Goal: Use online tool/utility: Use online tool/utility

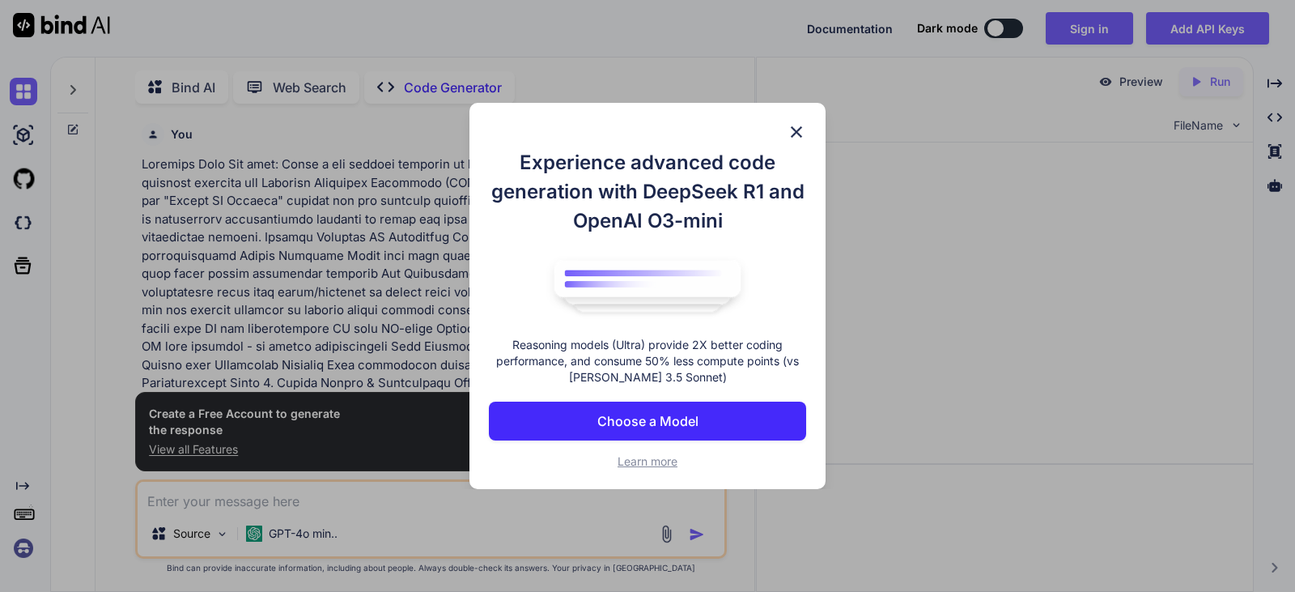
scroll to position [6, 0]
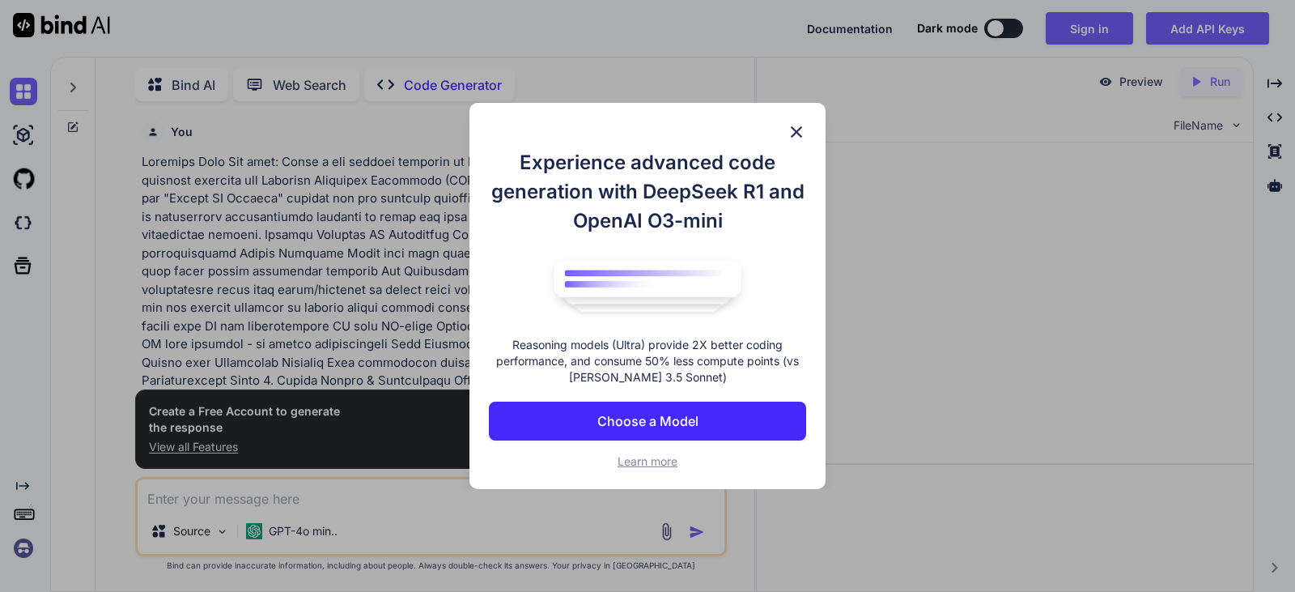
click at [804, 120] on div "Experience advanced code generation with DeepSeek R1 and OpenAI O3-mini Reasoni…" at bounding box center [648, 296] width 356 height 387
click at [792, 131] on img at bounding box center [796, 131] width 19 height 19
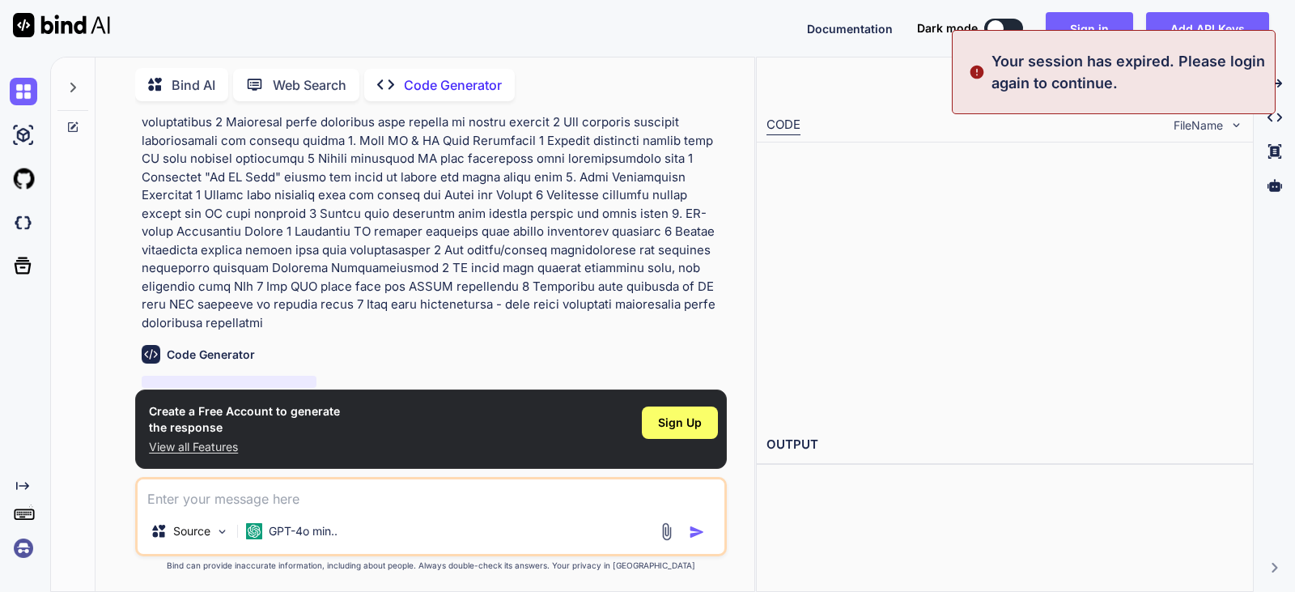
scroll to position [406, 0]
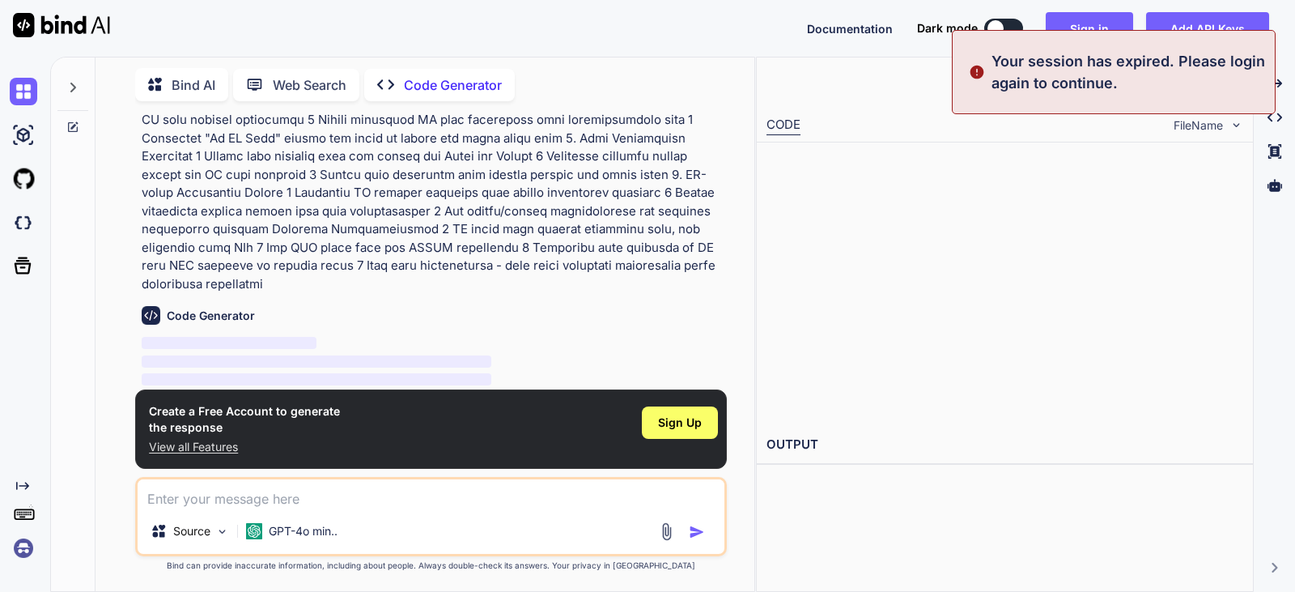
type textarea "x"
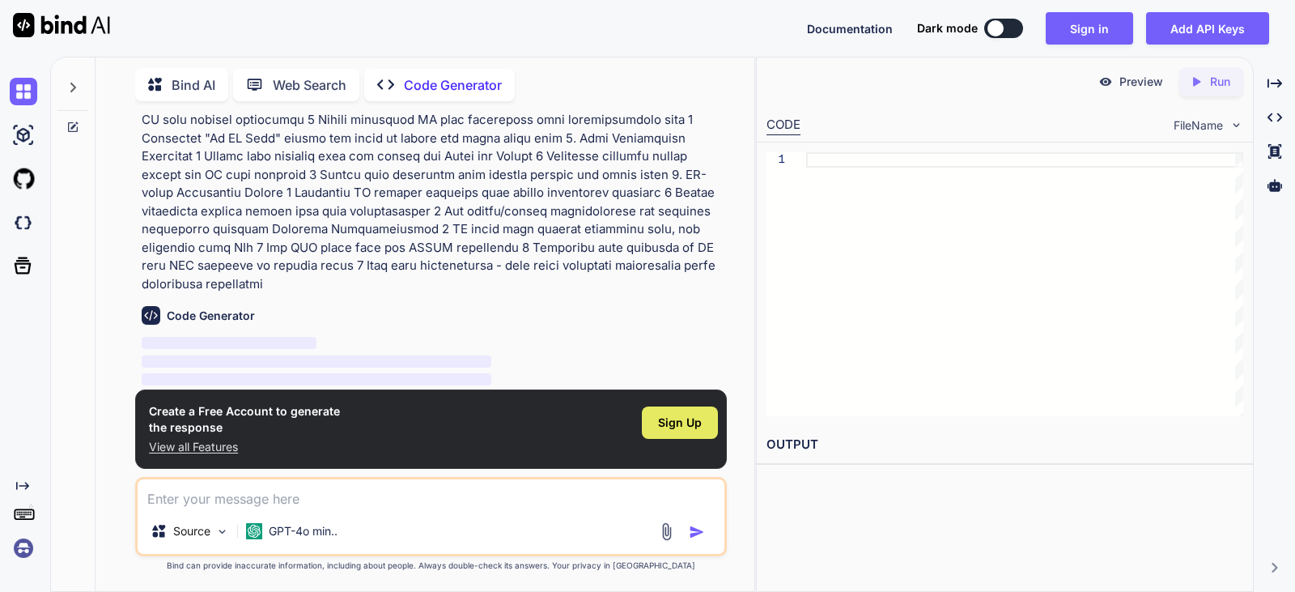
click at [661, 417] on span "Sign Up" at bounding box center [680, 422] width 44 height 16
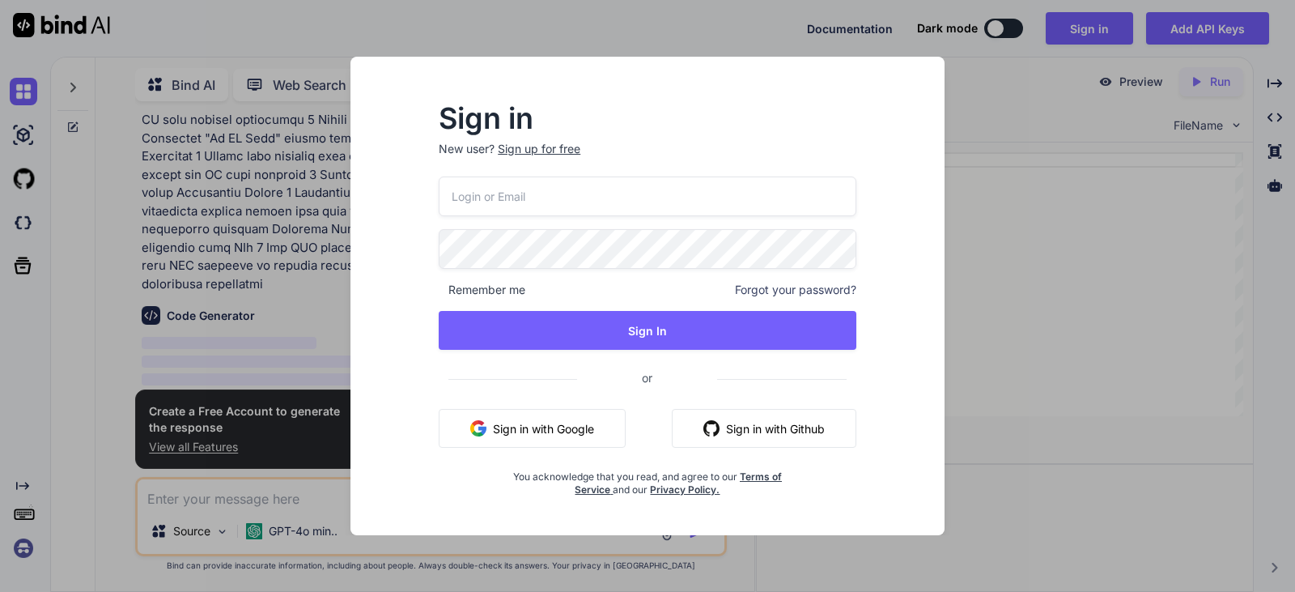
click at [595, 428] on button "Sign in with Google" at bounding box center [532, 428] width 187 height 39
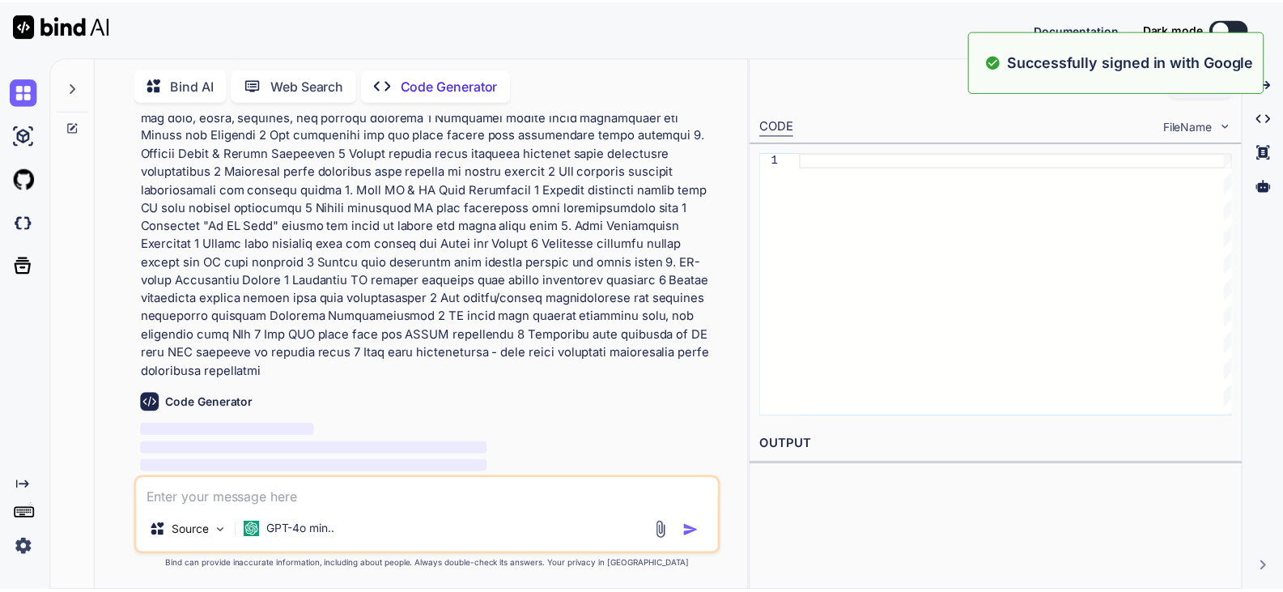
scroll to position [0, 0]
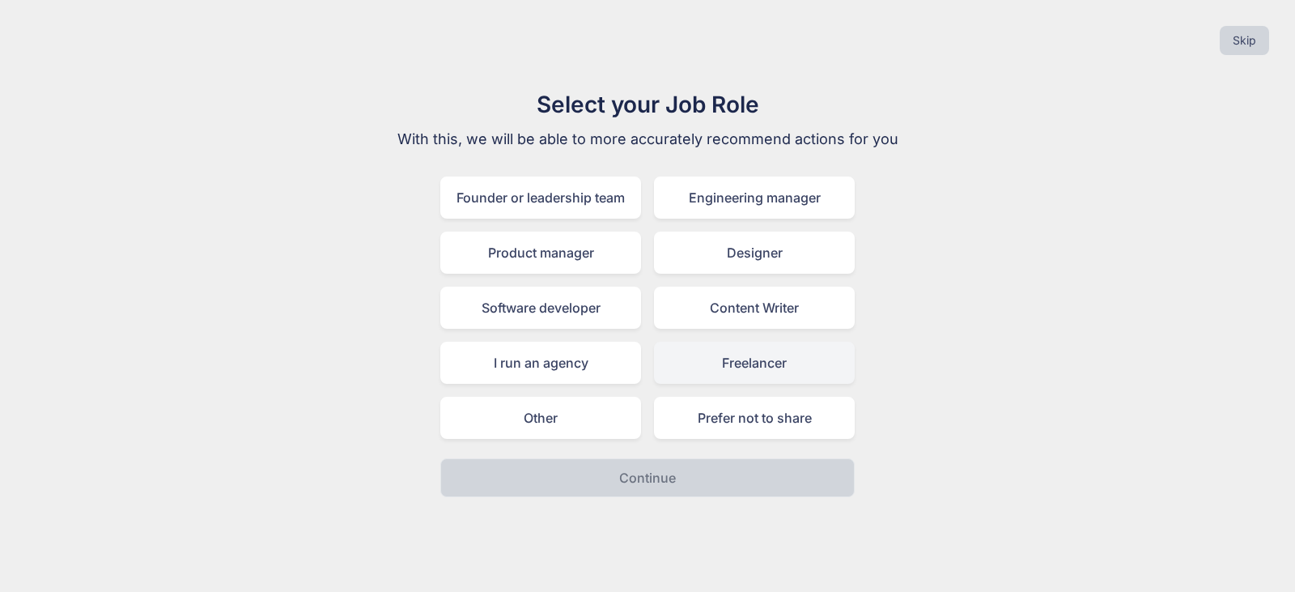
click at [745, 359] on div "Freelancer" at bounding box center [754, 363] width 201 height 42
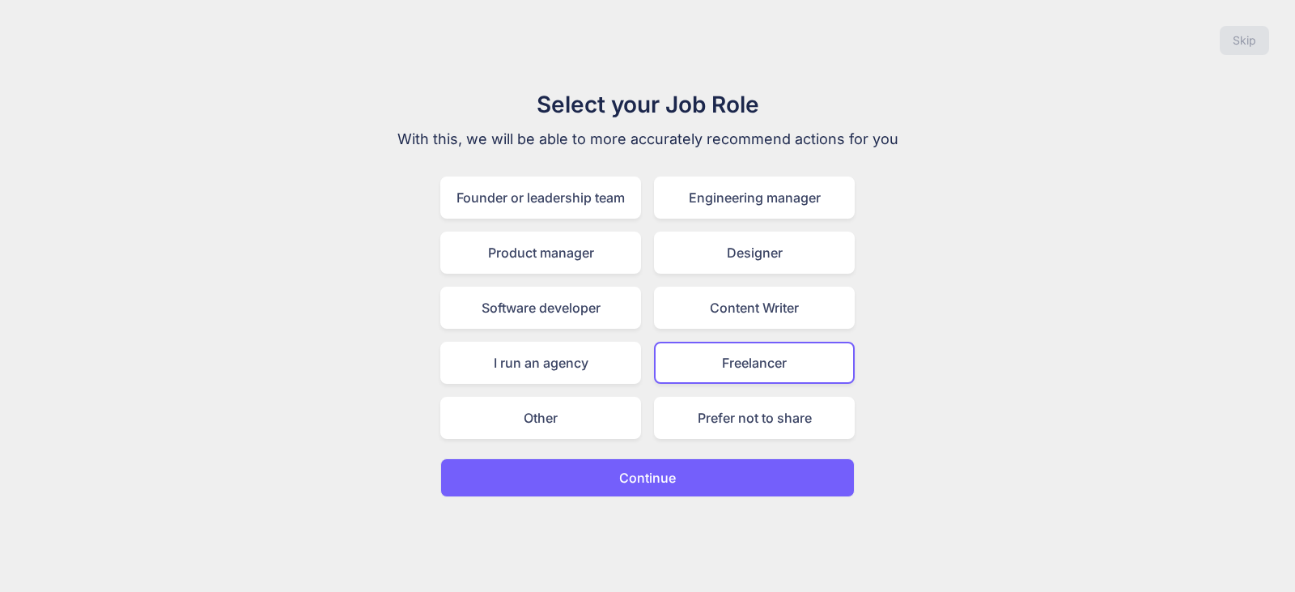
click at [703, 471] on button "Continue" at bounding box center [647, 477] width 414 height 39
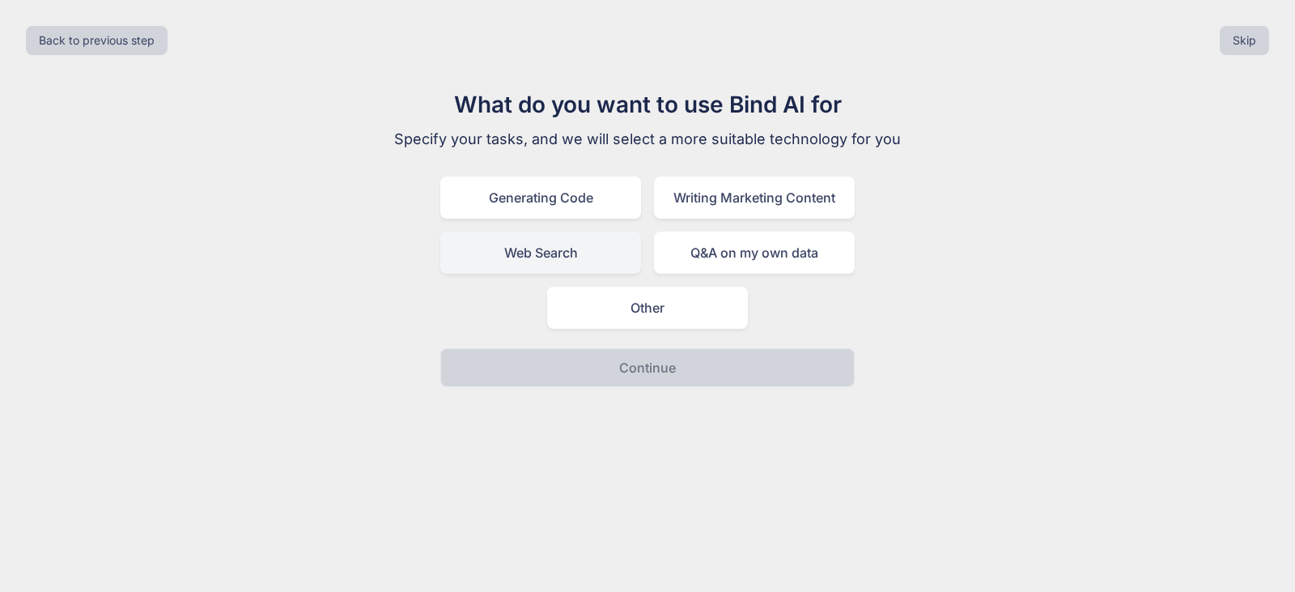
click at [614, 250] on div "Web Search" at bounding box center [540, 253] width 201 height 42
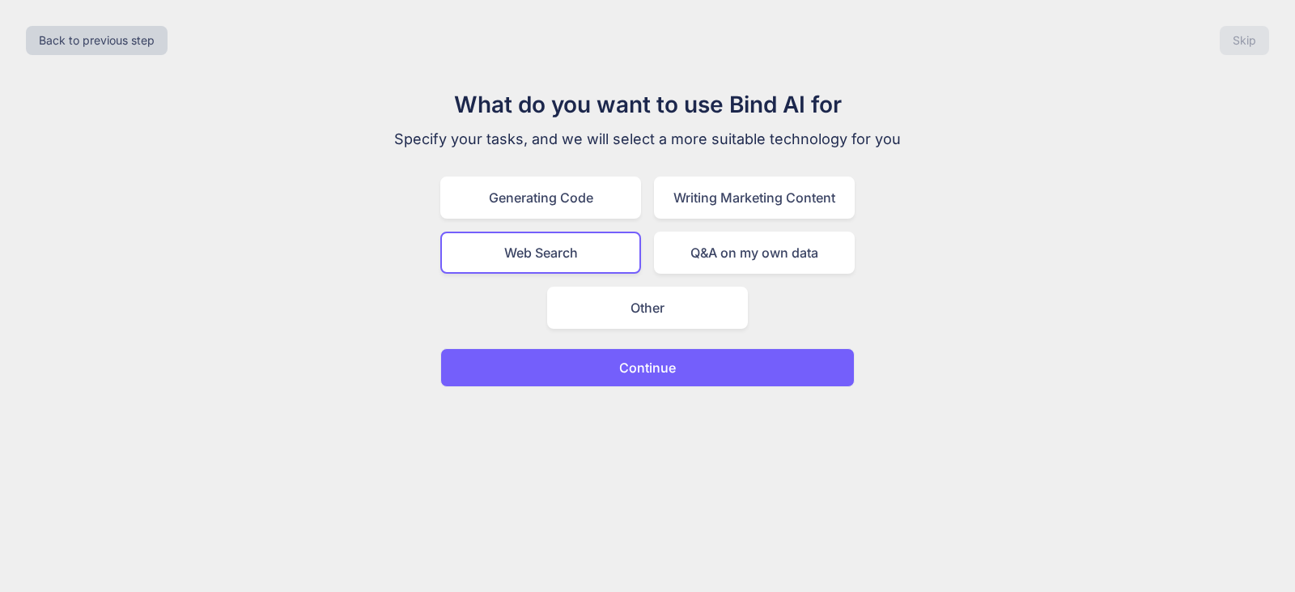
click at [680, 376] on button "Continue" at bounding box center [647, 367] width 414 height 39
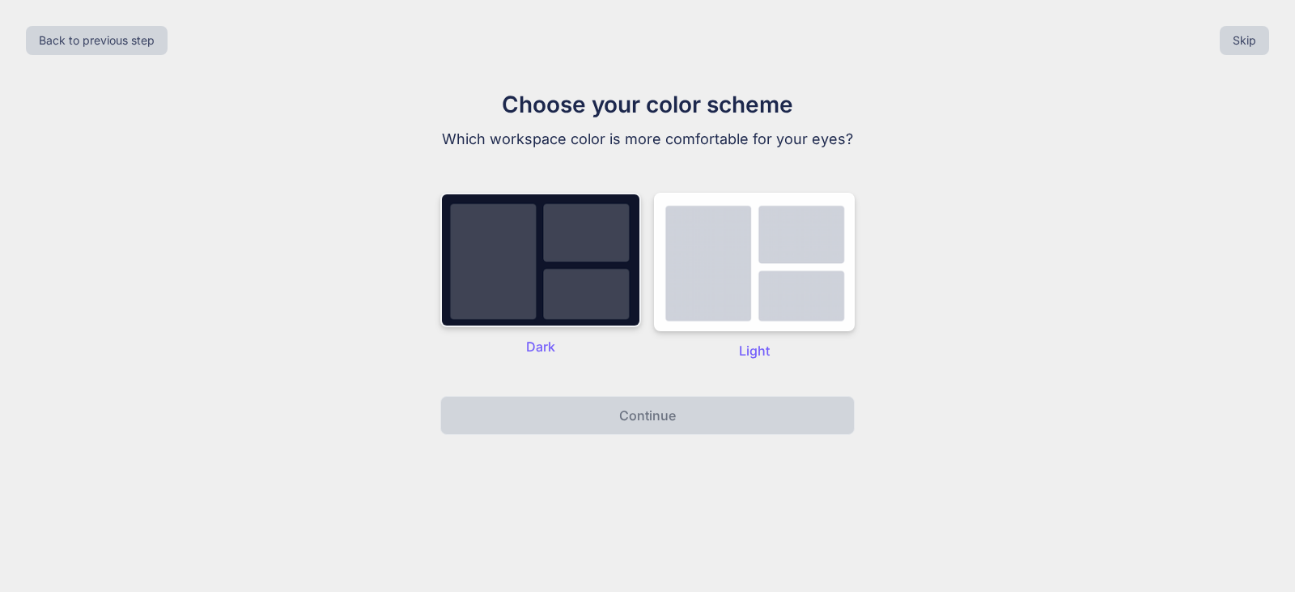
click at [593, 327] on img at bounding box center [540, 260] width 201 height 134
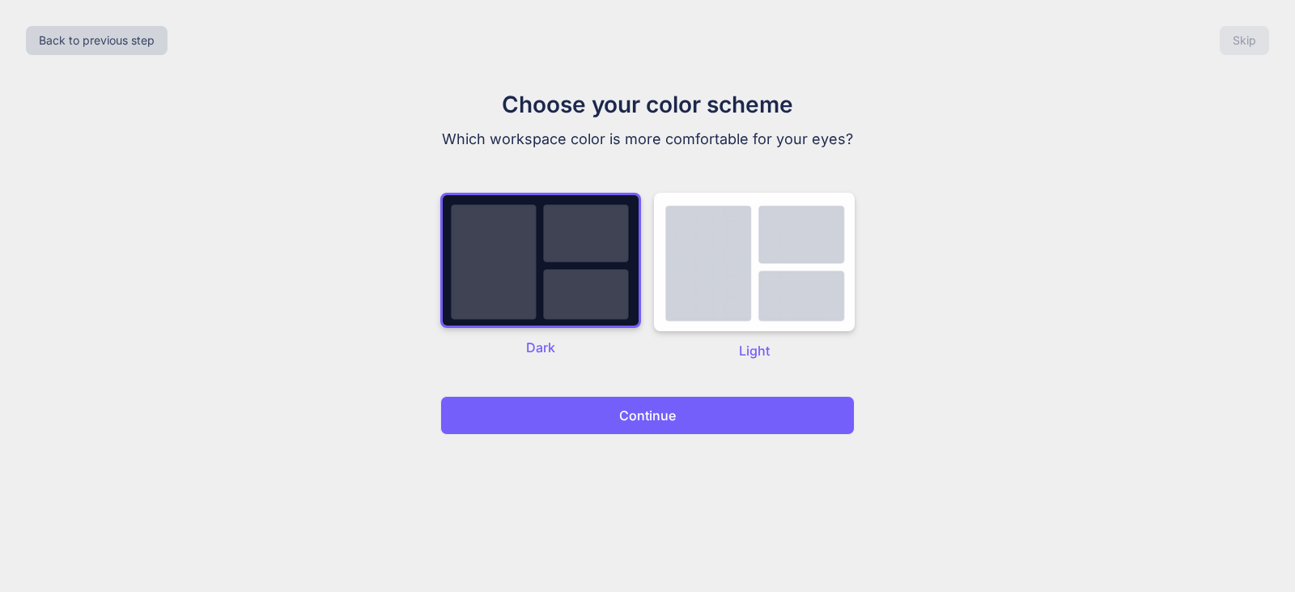
click at [662, 435] on button "Continue" at bounding box center [647, 415] width 414 height 39
click at [661, 425] on p "Continue" at bounding box center [647, 415] width 57 height 19
click at [649, 426] on button "Continue" at bounding box center [647, 415] width 414 height 39
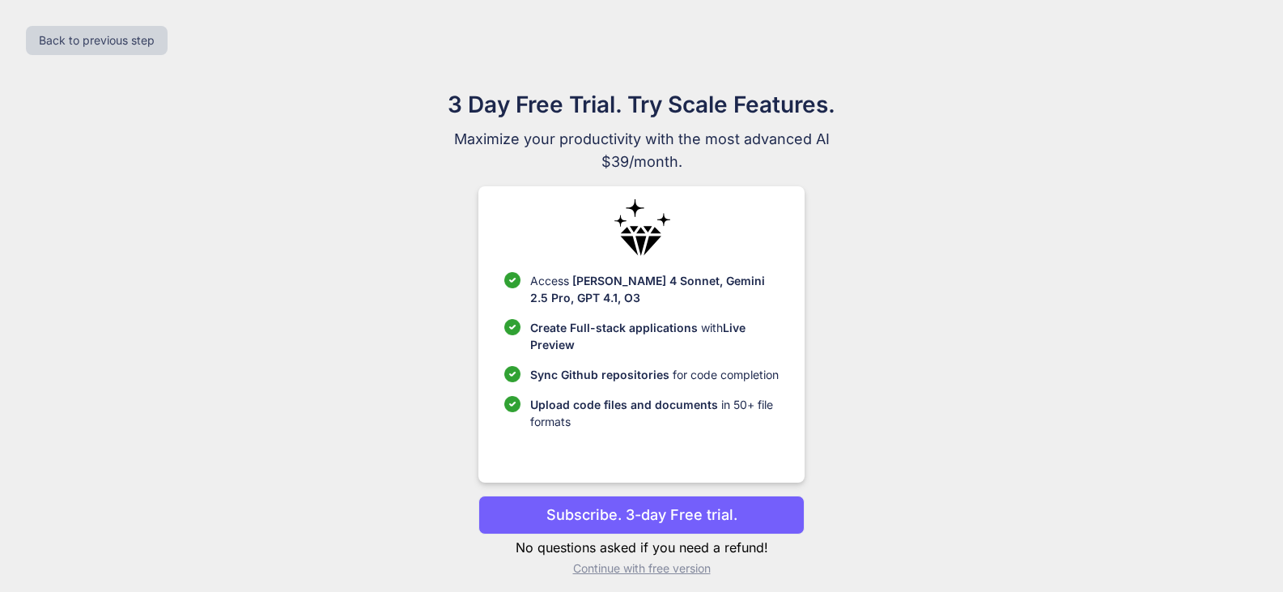
scroll to position [11, 0]
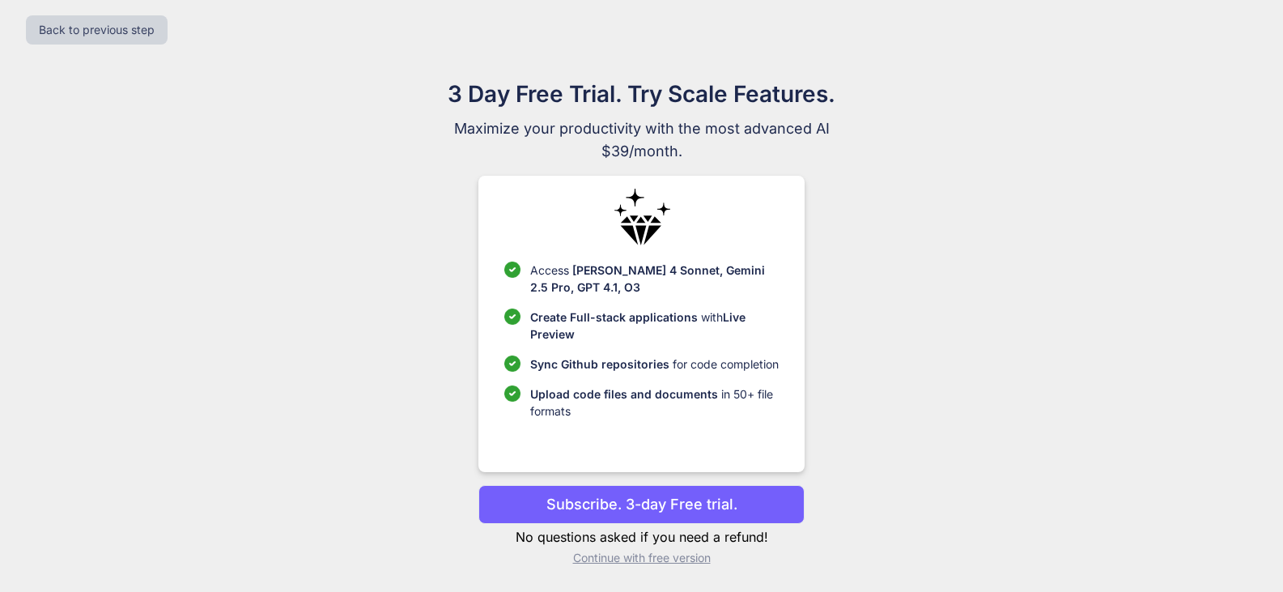
click at [675, 559] on p "Continue with free version" at bounding box center [641, 558] width 326 height 16
click at [634, 565] on p "Continue with free version" at bounding box center [641, 558] width 326 height 16
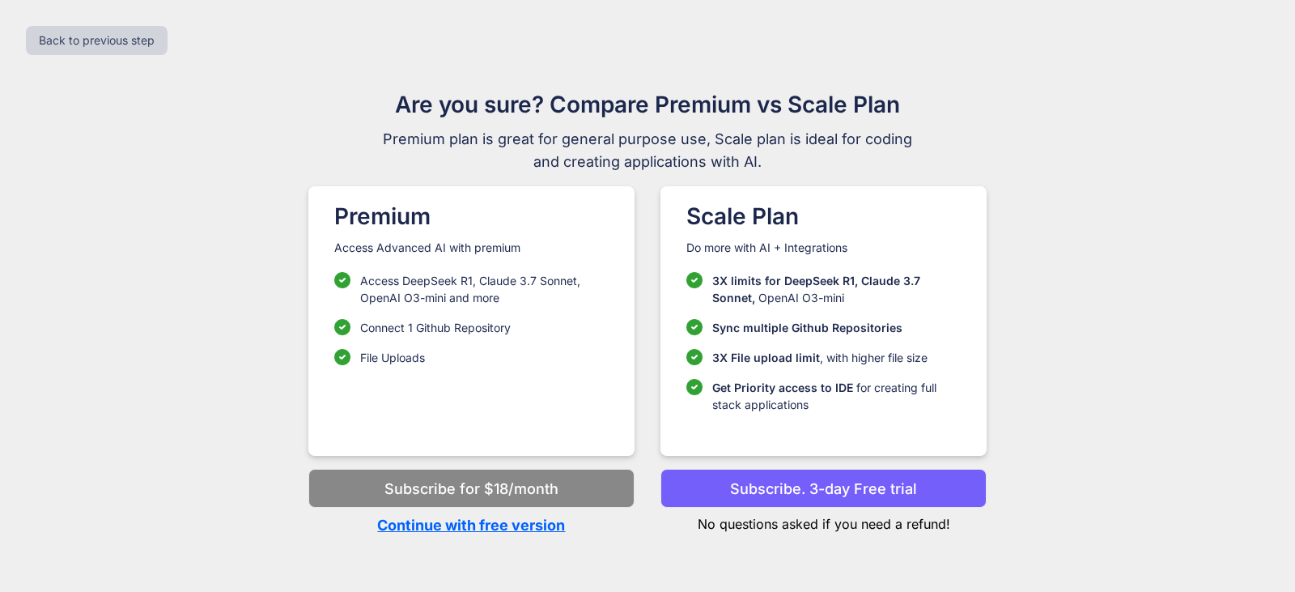
click at [444, 499] on p "Subscribe for $18/month" at bounding box center [472, 489] width 174 height 22
click at [443, 524] on p "Continue with free version" at bounding box center [471, 525] width 326 height 22
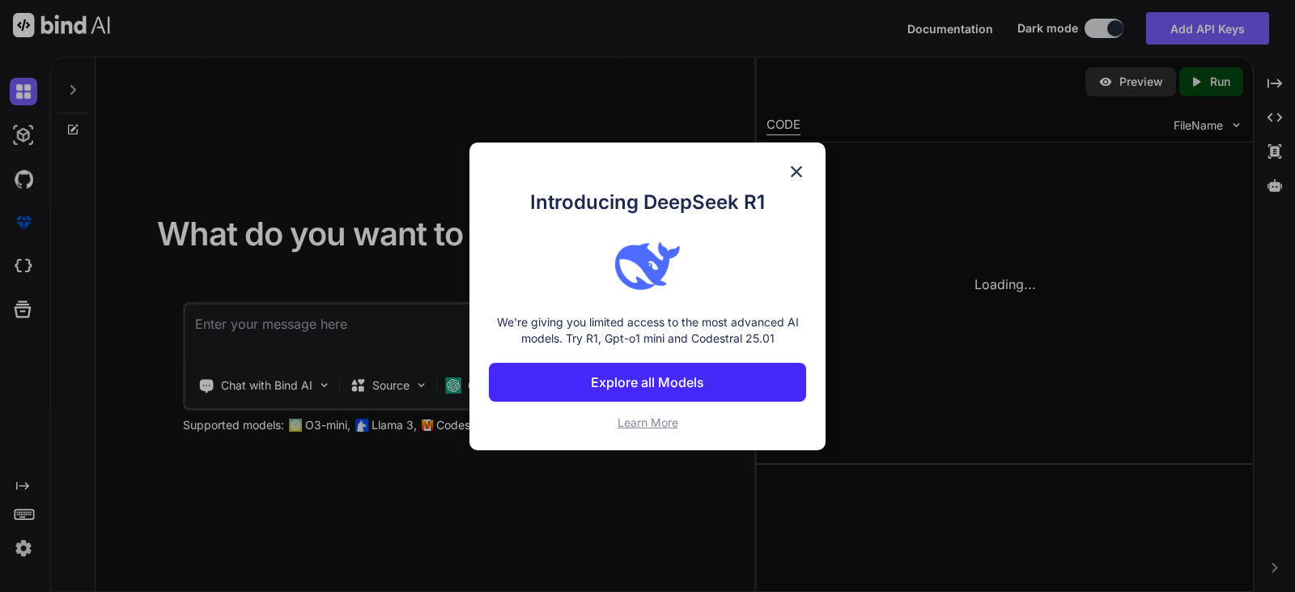
type textarea "x"
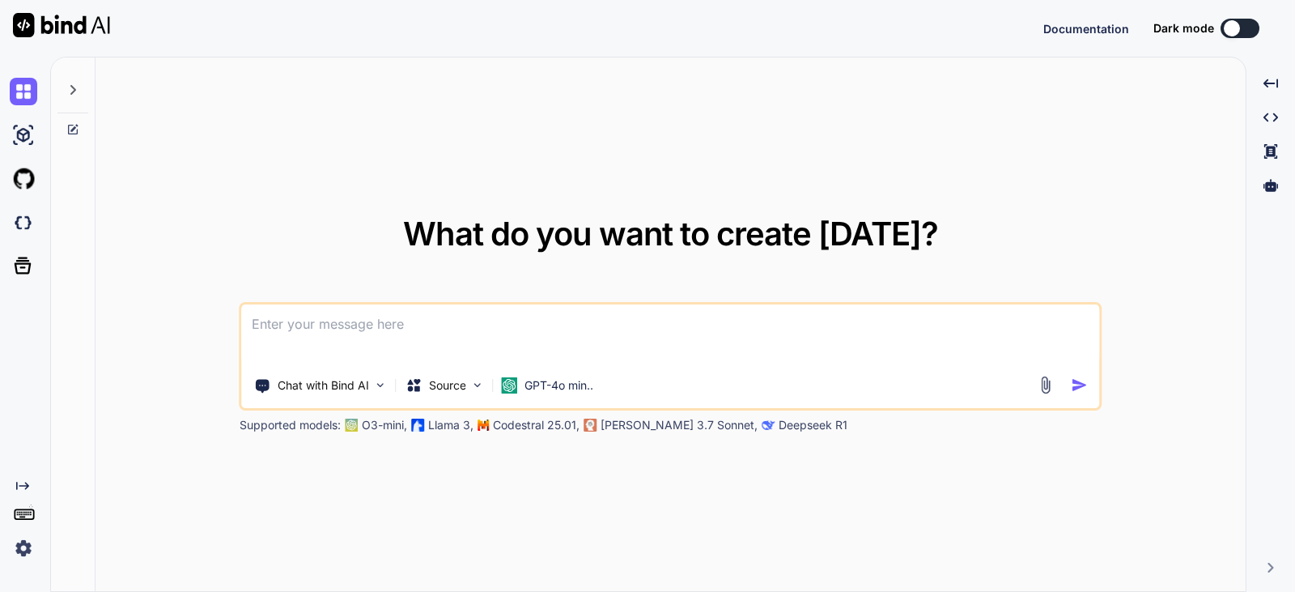
type textarea "x"
type textarea "You said: Creat a php conlete websites on forntend and backend ntroduction This…"
type textarea "x"
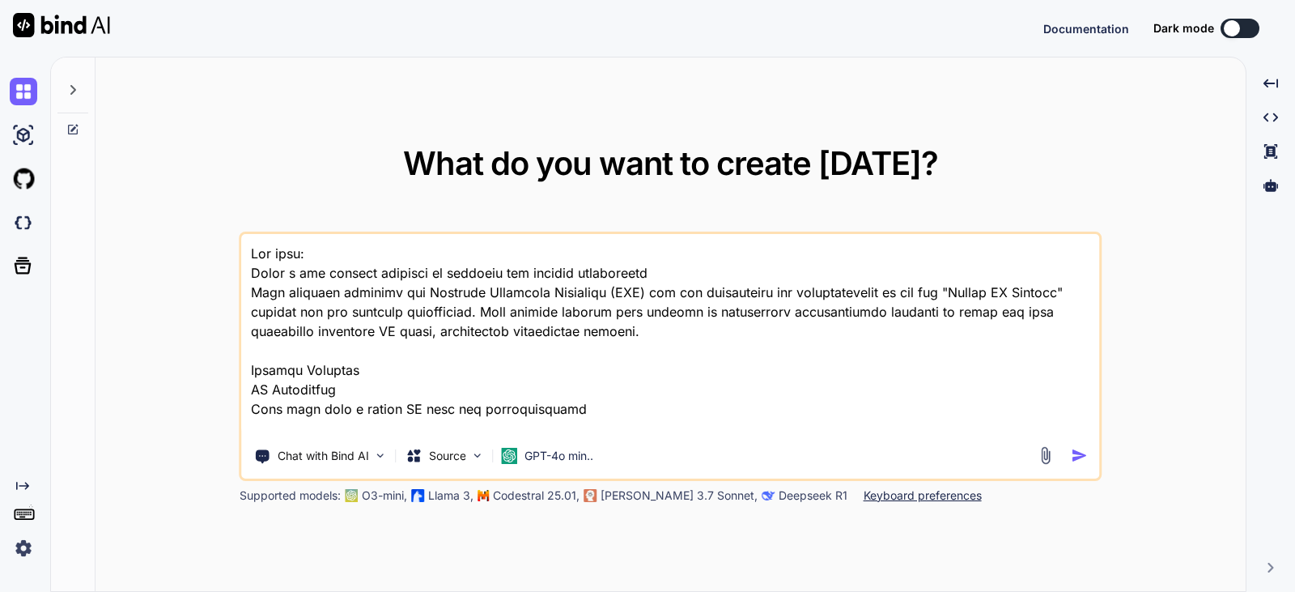
scroll to position [1848, 0]
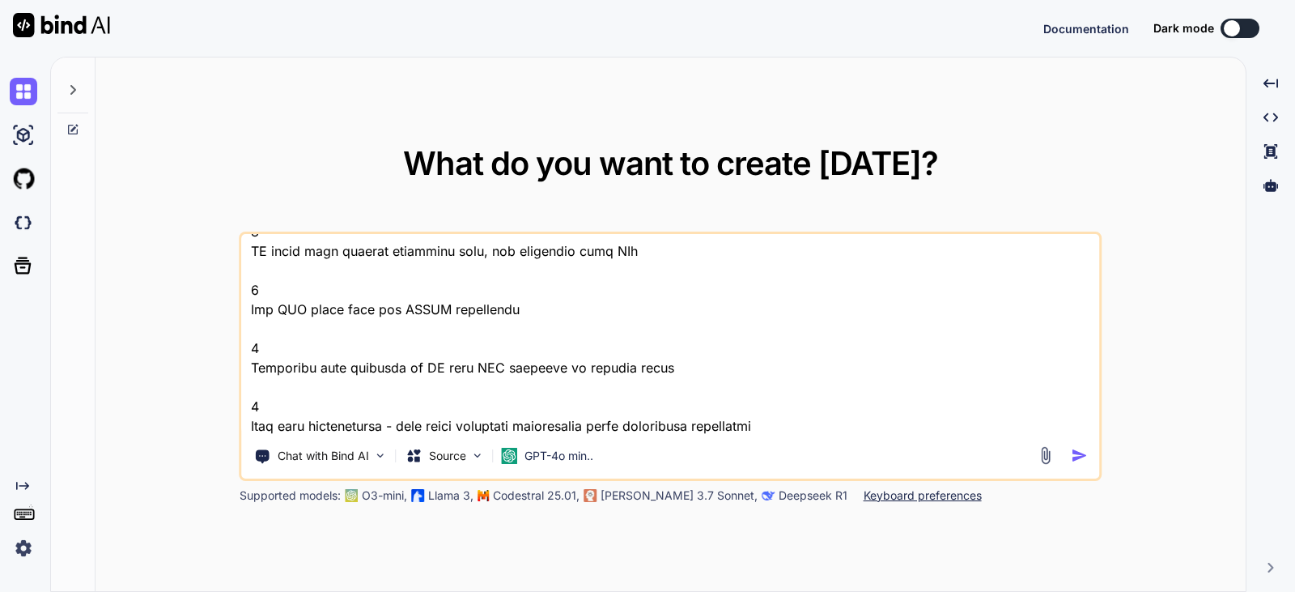
type textarea "You said: Creat a php conlete websites on forntend and backend ntroduction This…"
click at [1070, 454] on div at bounding box center [1065, 455] width 58 height 19
click at [1081, 455] on img "button" at bounding box center [1079, 455] width 17 height 17
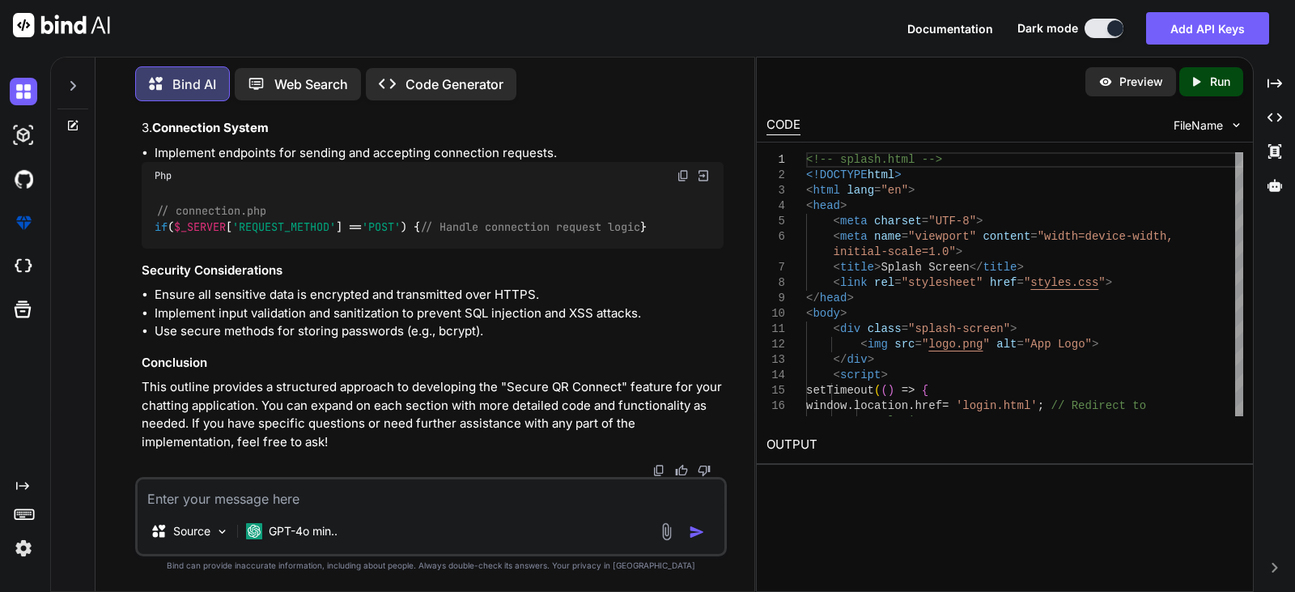
scroll to position [2723, 0]
click at [1124, 81] on p "Preview" at bounding box center [1142, 82] width 44 height 16
click at [1221, 128] on span "FileName" at bounding box center [1198, 125] width 49 height 16
click at [295, 74] on p "Web Search" at bounding box center [311, 83] width 74 height 19
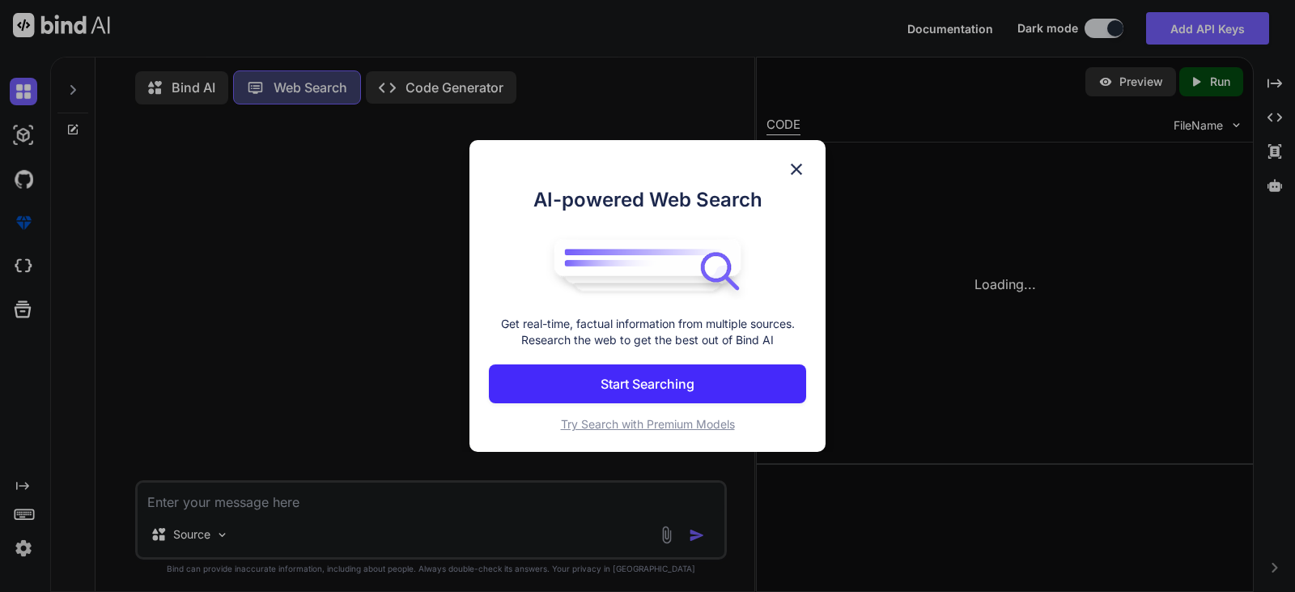
scroll to position [7, 0]
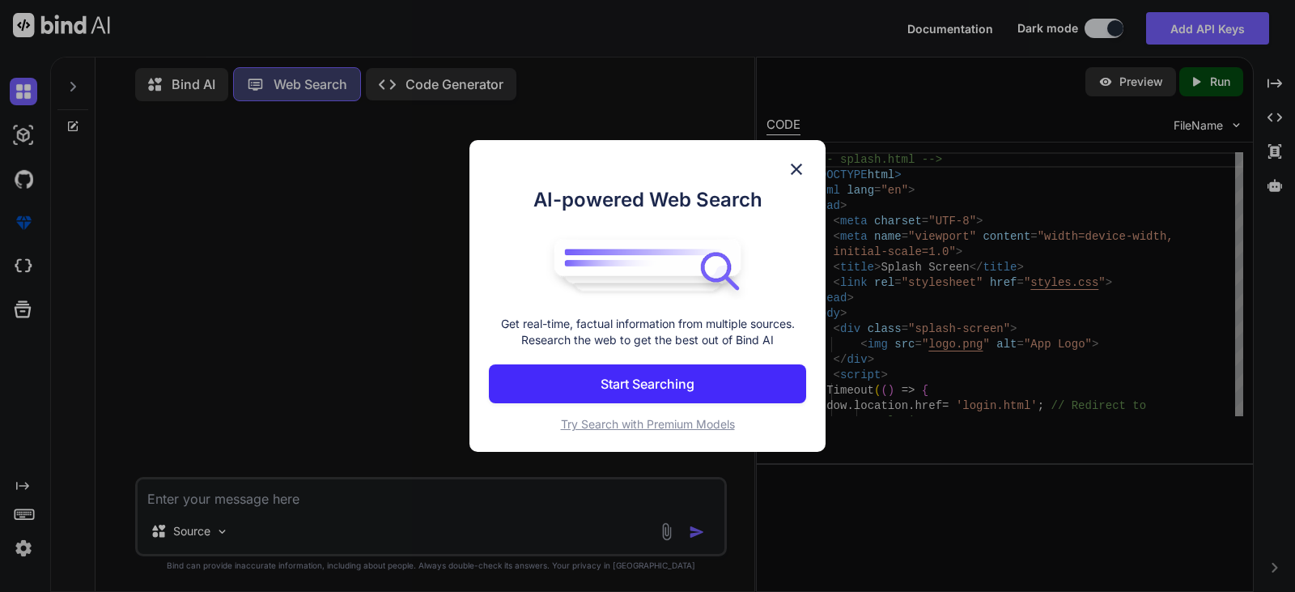
click at [709, 372] on button "Start Searching" at bounding box center [647, 383] width 317 height 39
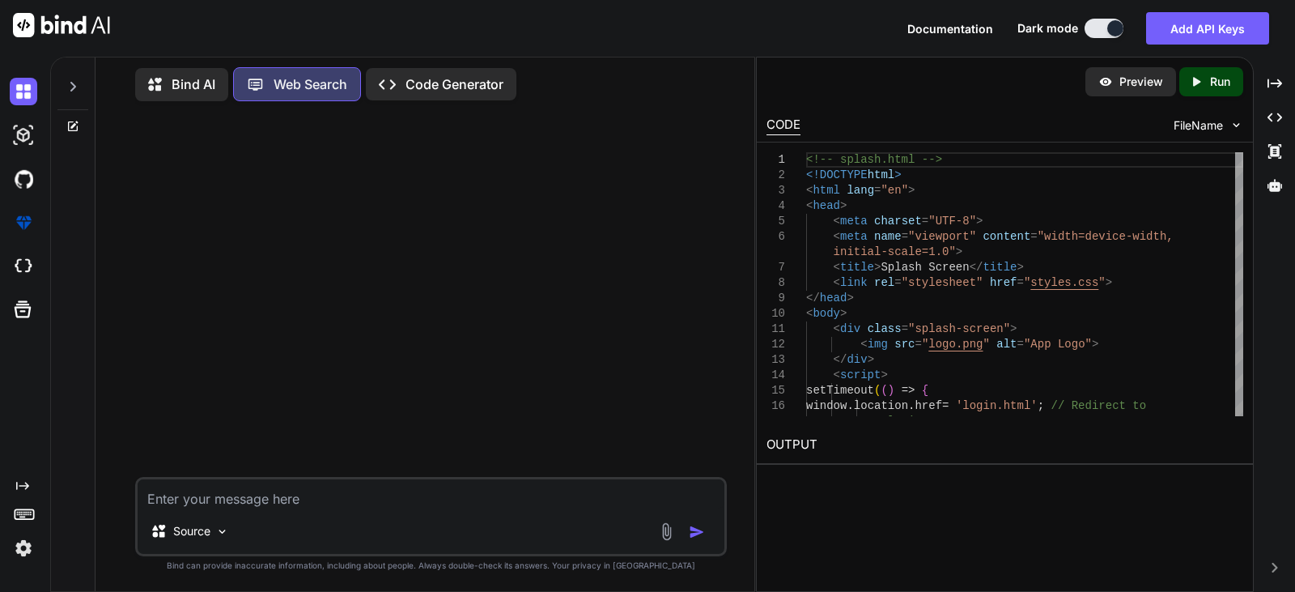
click at [1202, 82] on icon "Created with Pixso." at bounding box center [1196, 81] width 15 height 15
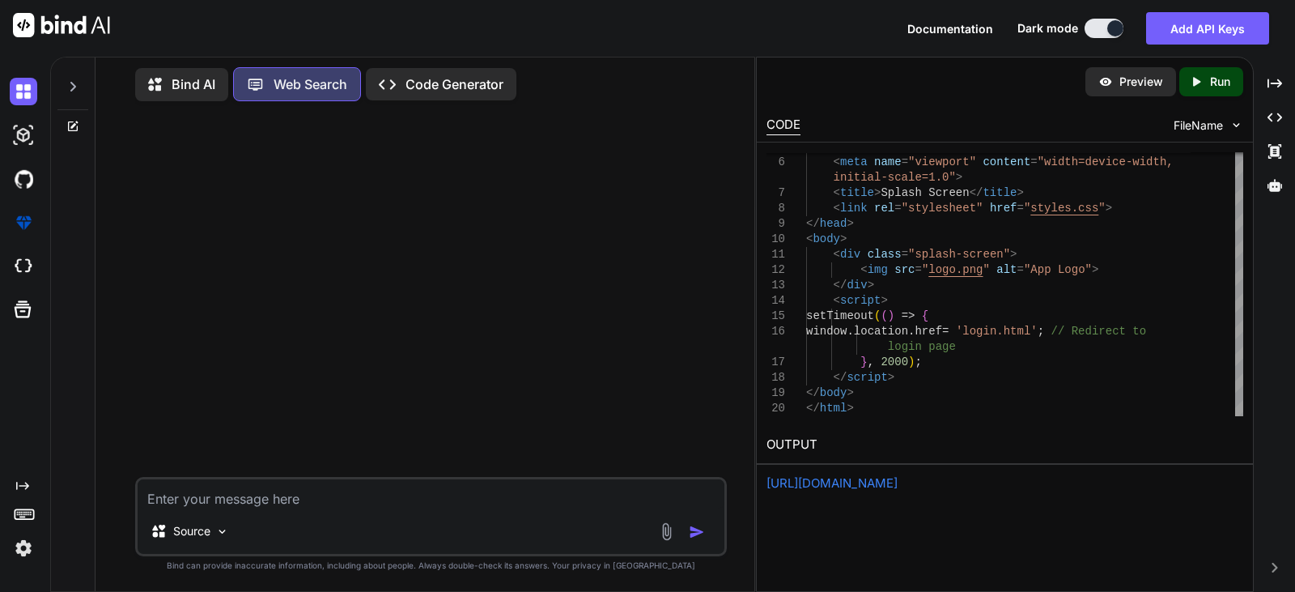
click at [898, 483] on link "https://app.onecompiler.com/43u6c3c8q_43u6ur2rq" at bounding box center [832, 482] width 131 height 15
click at [189, 80] on p "Bind AI" at bounding box center [194, 83] width 44 height 19
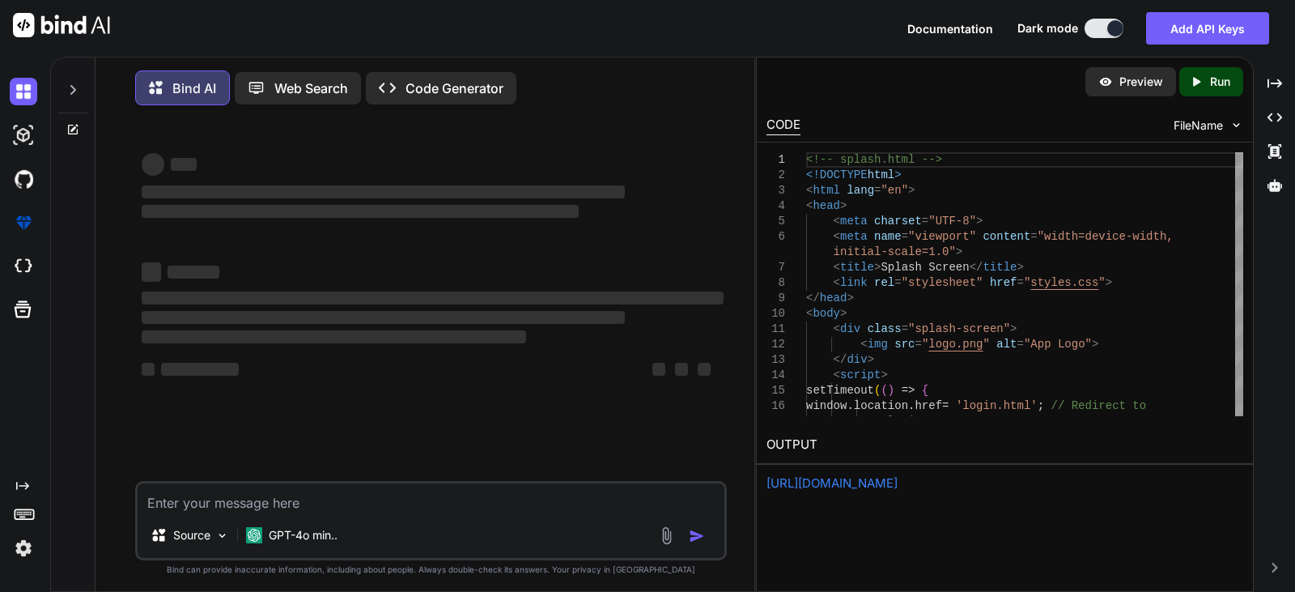
click at [1209, 70] on div "Created with Pixso. Run" at bounding box center [1211, 81] width 64 height 29
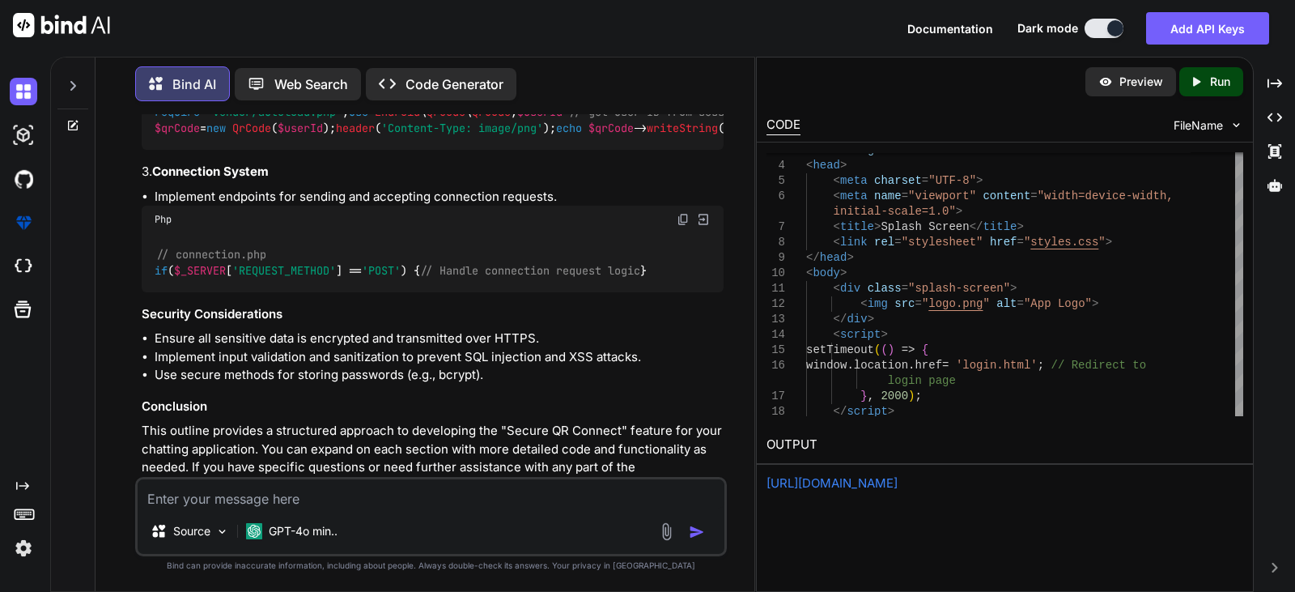
scroll to position [2723, 0]
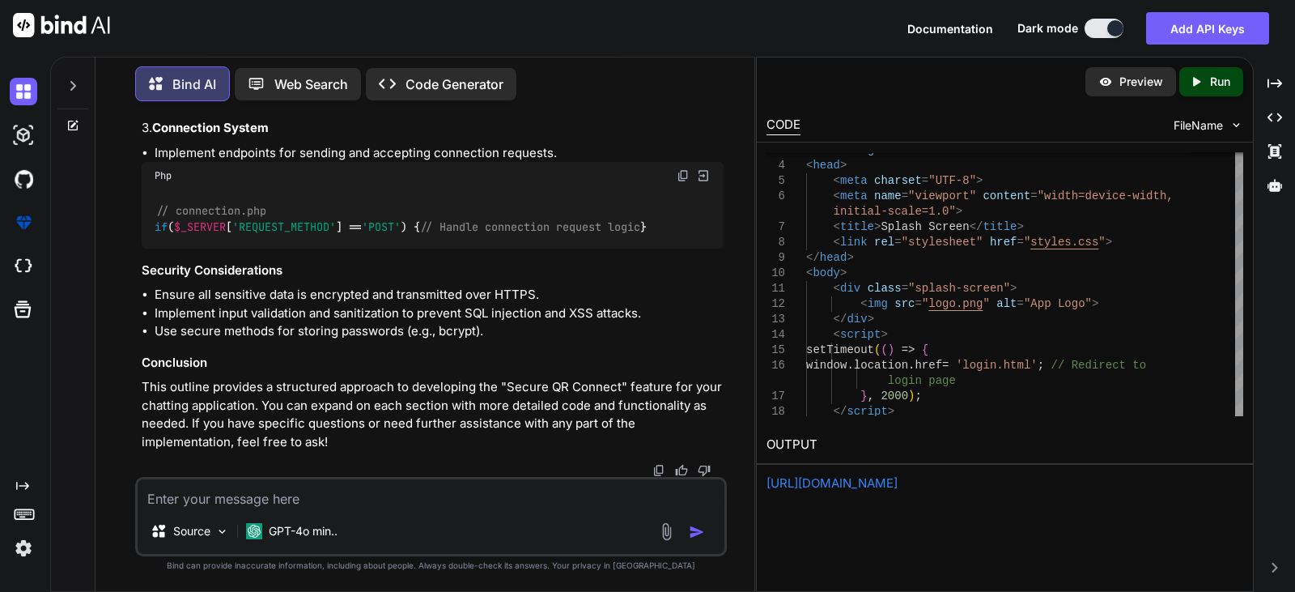
click at [866, 489] on link "https://app.onecompiler.com/43u6c3c9v_43u6urq72" at bounding box center [832, 482] width 131 height 15
click at [362, 510] on div "Source GPT-4o min.." at bounding box center [431, 516] width 592 height 79
click at [359, 489] on textarea at bounding box center [431, 493] width 587 height 29
type textarea "coninu"
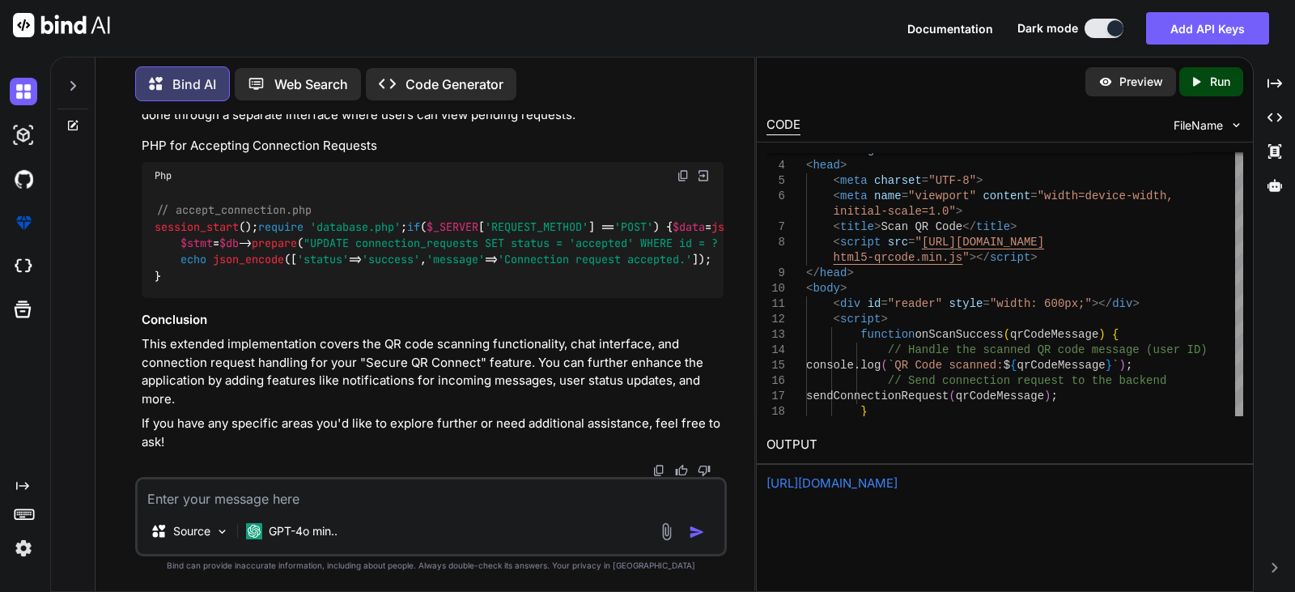
scroll to position [5809, 0]
click at [1224, 88] on p "Run" at bounding box center [1220, 82] width 20 height 16
click at [1010, 459] on h2 "OUTPUT" at bounding box center [1005, 445] width 496 height 38
click at [1007, 491] on div "https://app.onecompiler.com/43u6c3eqa_43u6uuzrh" at bounding box center [1005, 483] width 477 height 19
click at [898, 487] on link "https://app.onecompiler.com/43u6c3eqa_43u6uuzrh" at bounding box center [832, 482] width 131 height 15
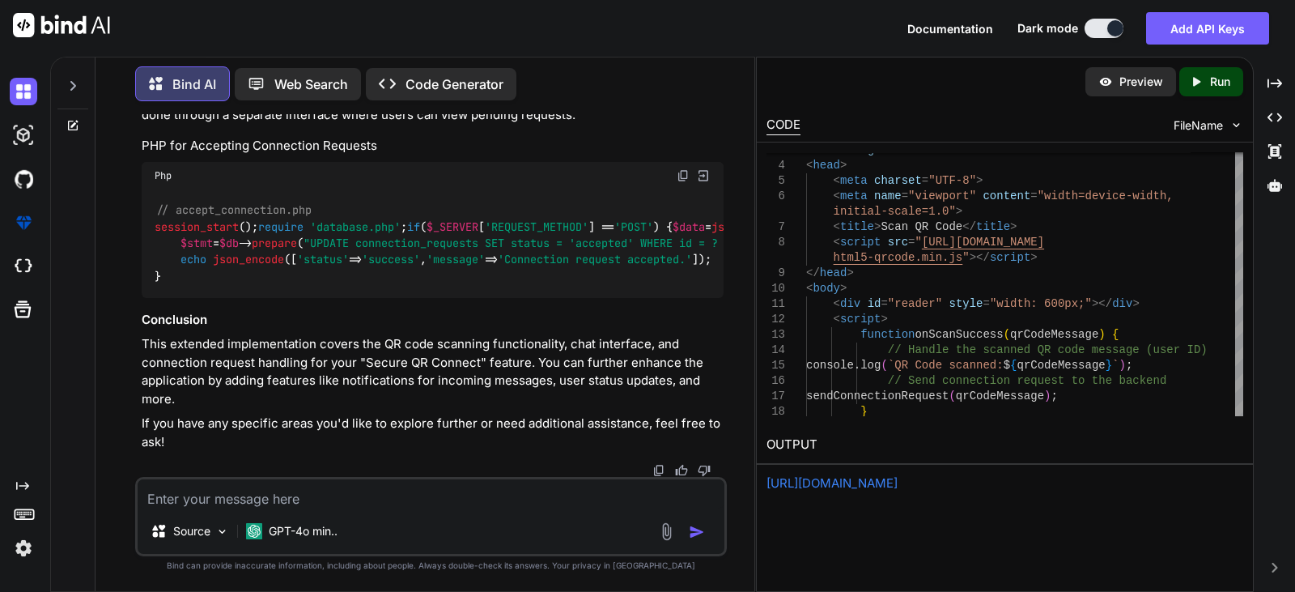
click at [290, 45] on div "Documentation Dark mode Add API Keys Created with Pixso." at bounding box center [647, 28] width 1295 height 57
click at [297, 68] on div "Web Search" at bounding box center [298, 84] width 126 height 32
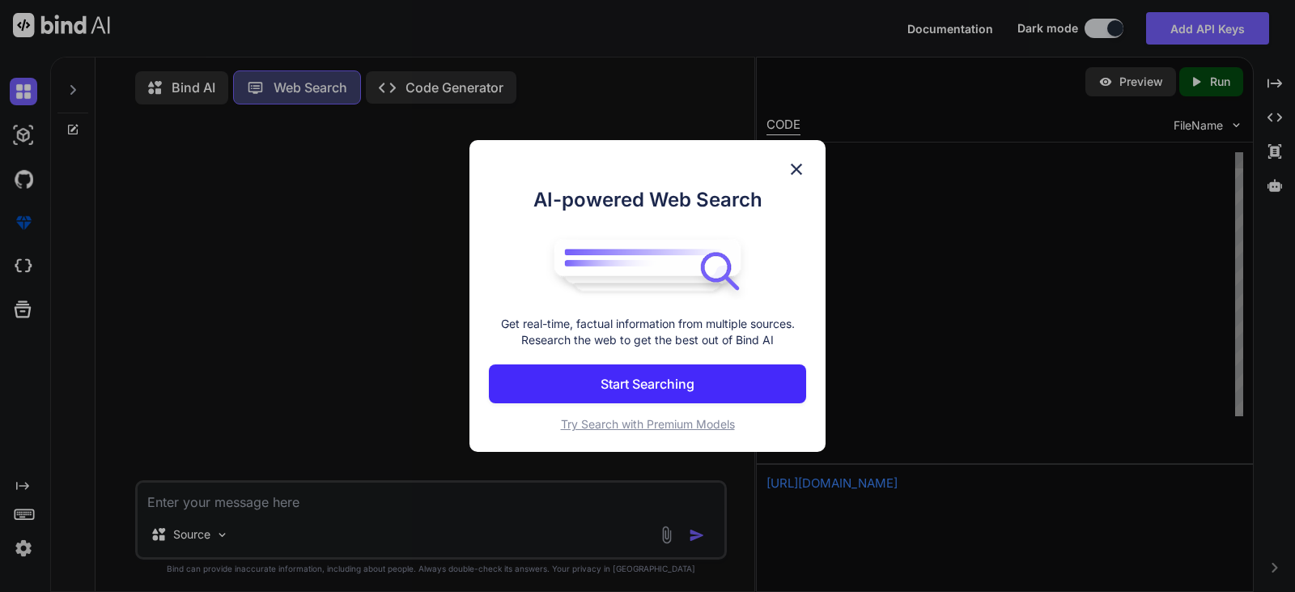
scroll to position [7, 0]
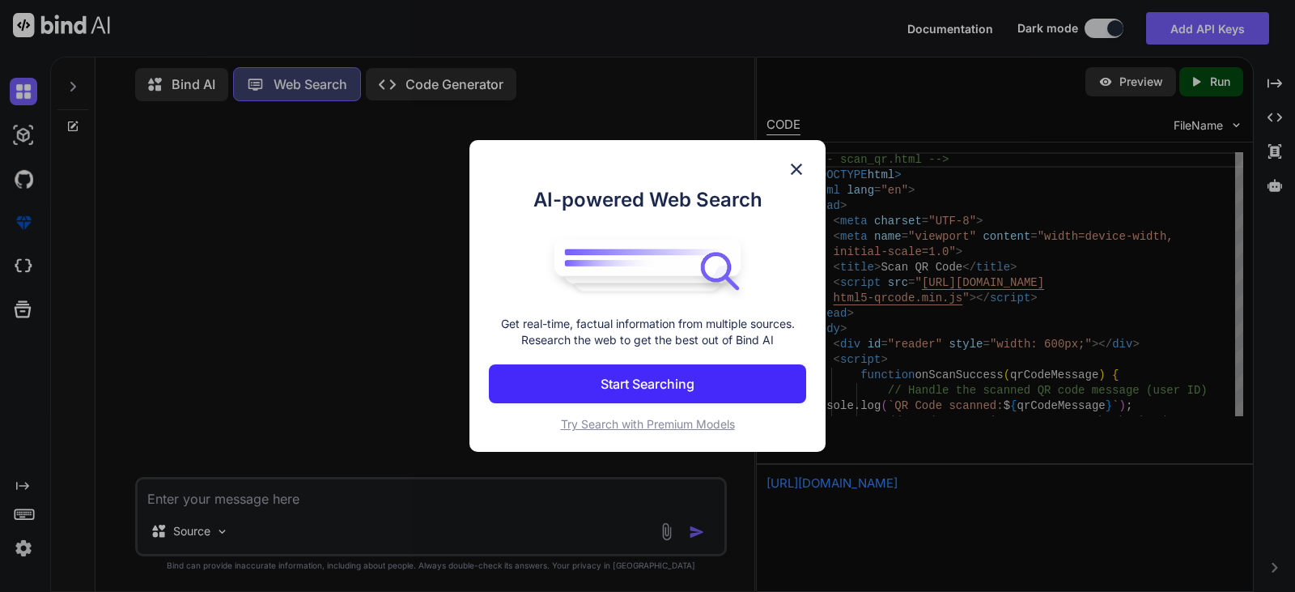
click at [807, 169] on div "AI-powered Web Search Get real-time, factual information from multiple sources.…" at bounding box center [648, 296] width 356 height 312
click at [800, 166] on img at bounding box center [796, 168] width 19 height 19
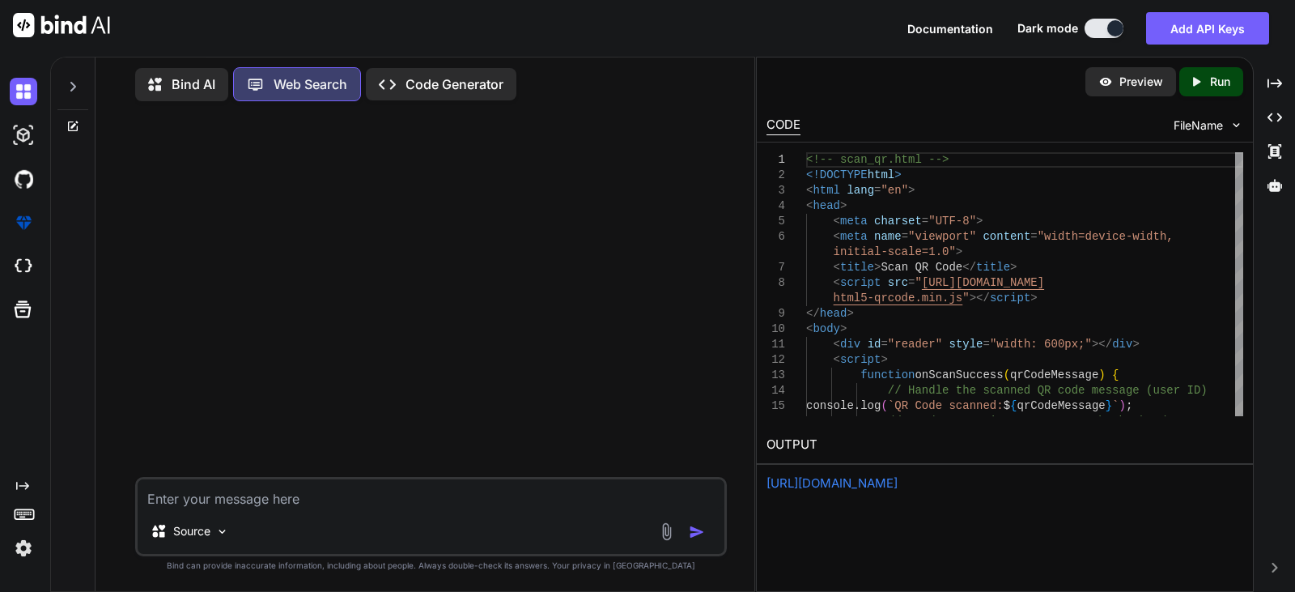
click at [289, 504] on textarea at bounding box center [431, 493] width 587 height 29
paste textarea "I'll create a React component for the Secure QR Connect feature focusing on the…"
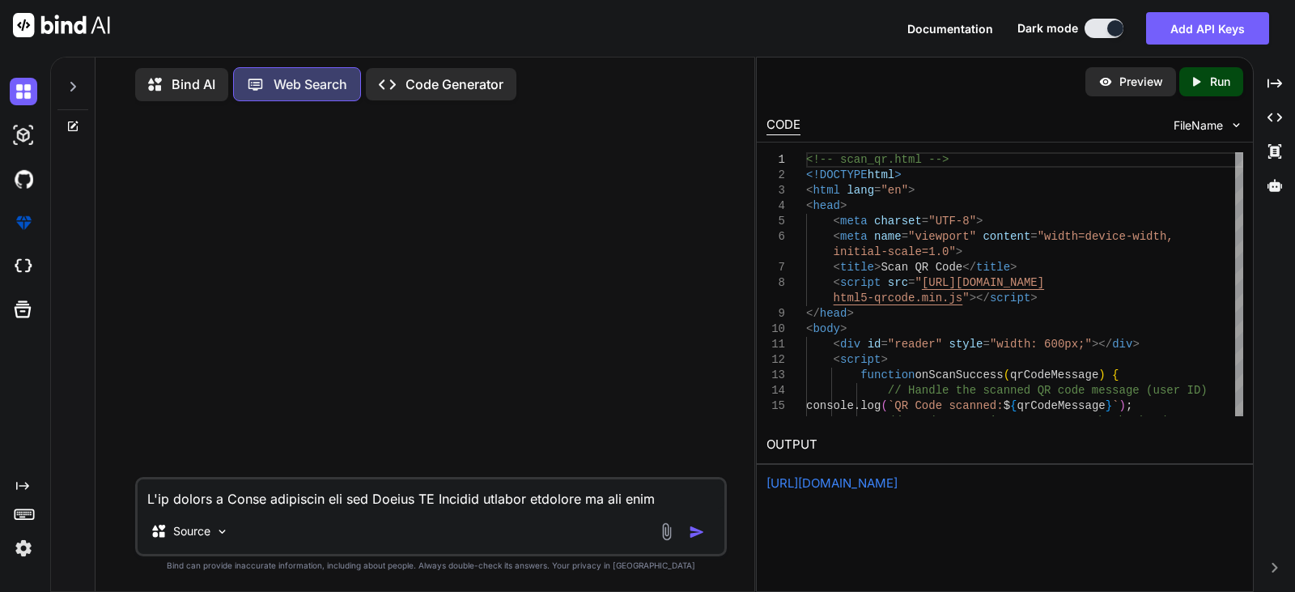
scroll to position [6957, 0]
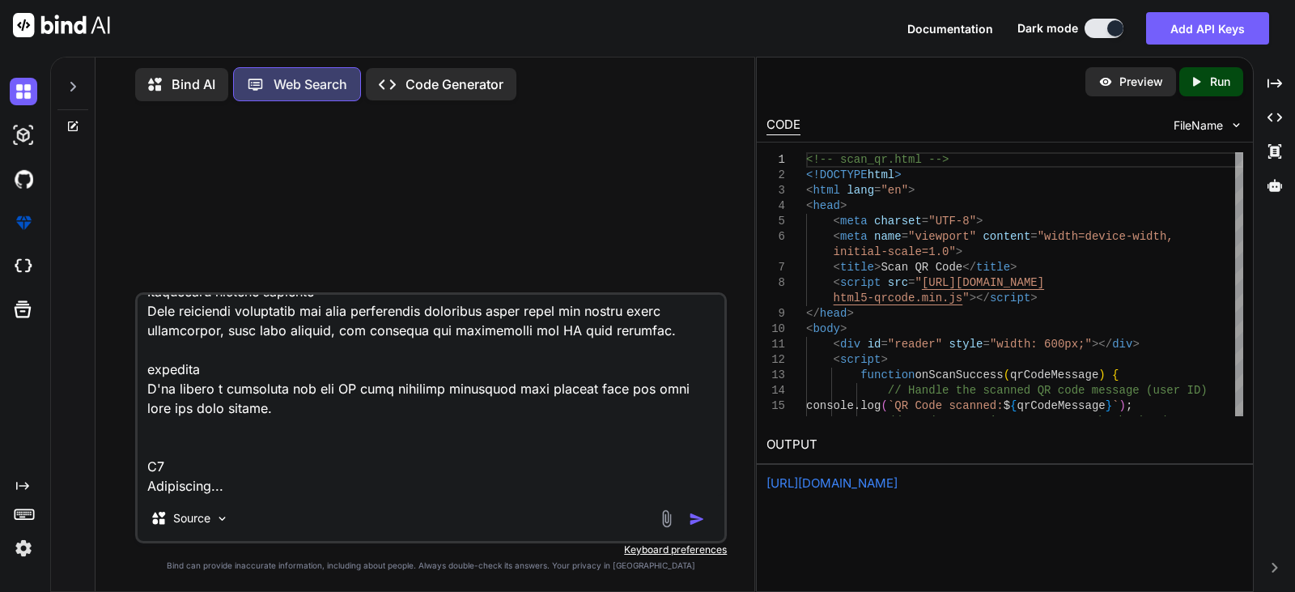
type textarea "I'll create a React component for the Secure QR Connect feature focusing on the…"
click at [697, 518] on img "button" at bounding box center [697, 519] width 16 height 16
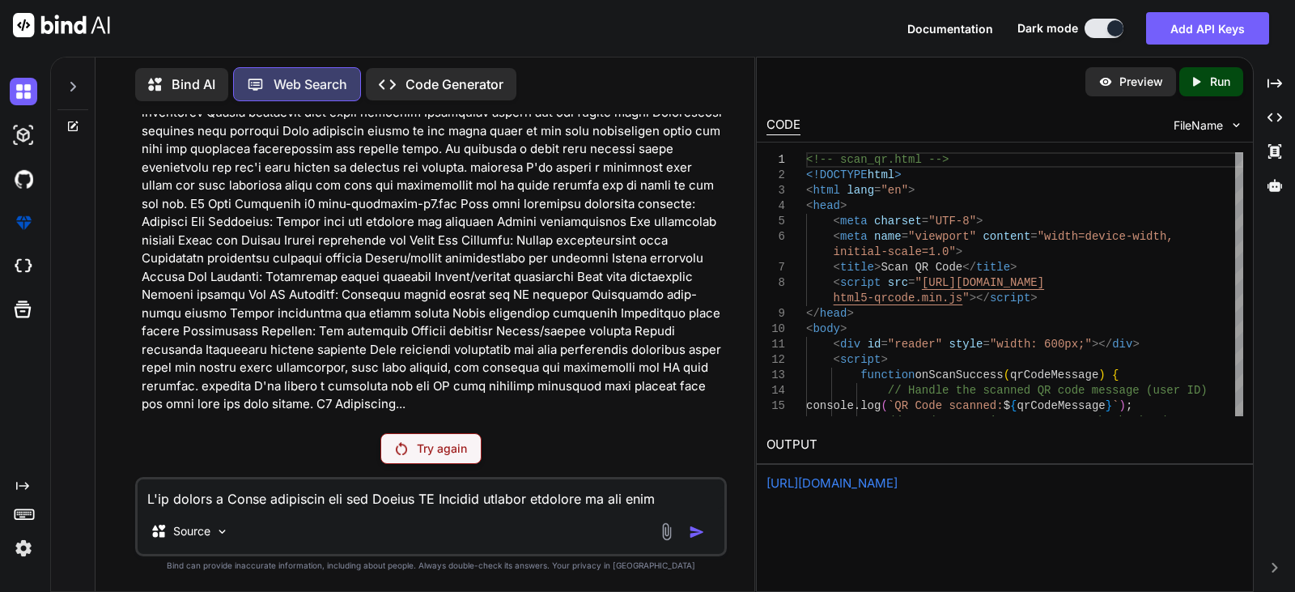
scroll to position [1613, 0]
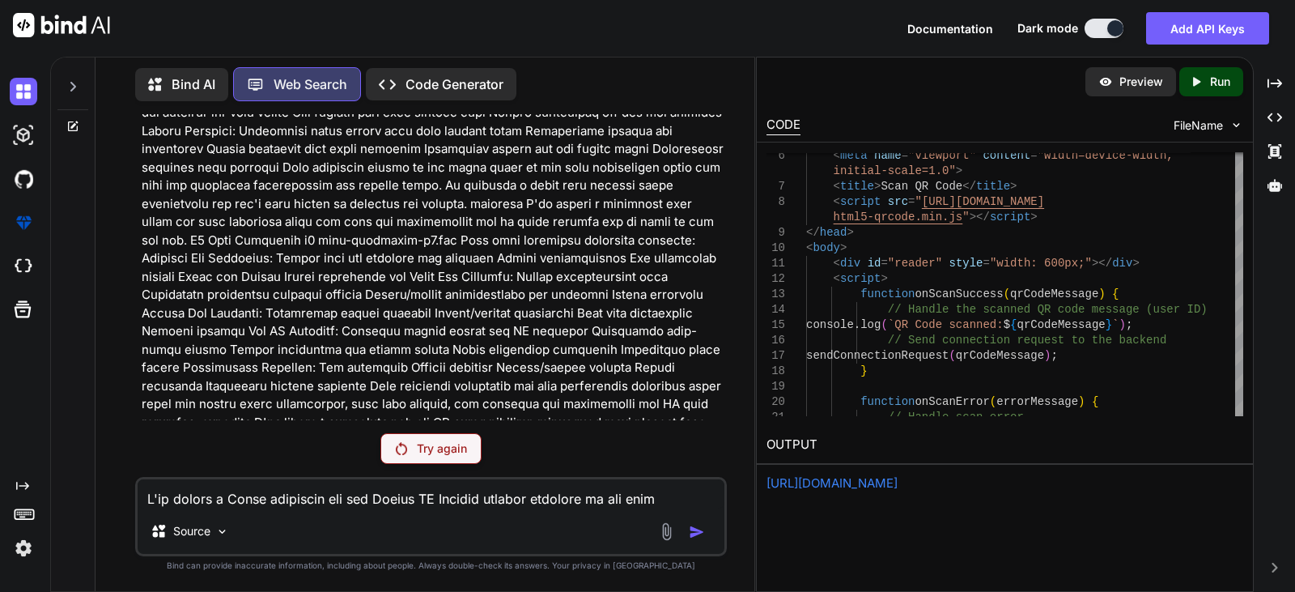
click at [445, 444] on p "Try again" at bounding box center [442, 448] width 50 height 16
